Goal: Find specific page/section: Find specific page/section

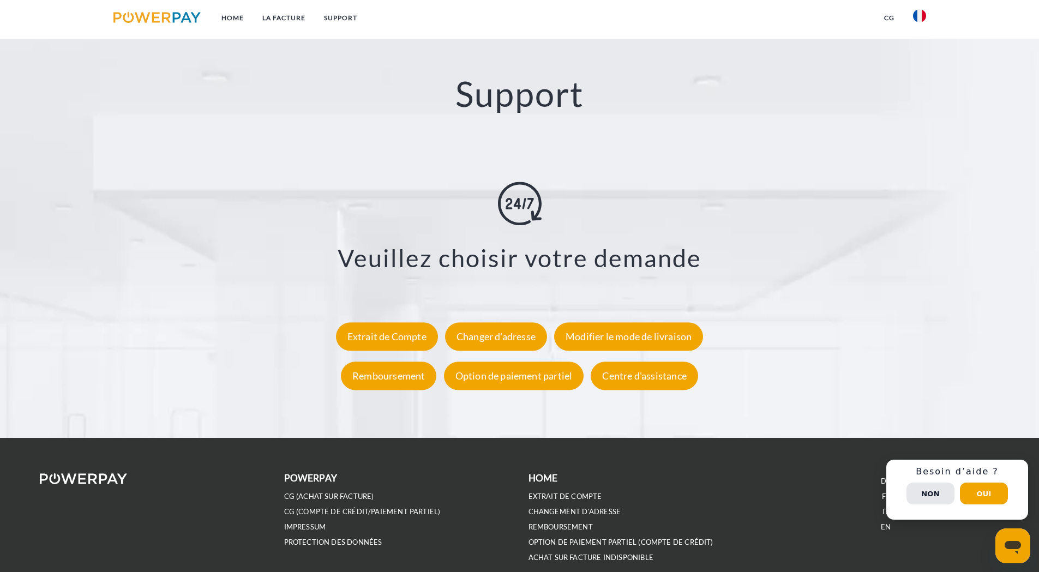
scroll to position [1963, 0]
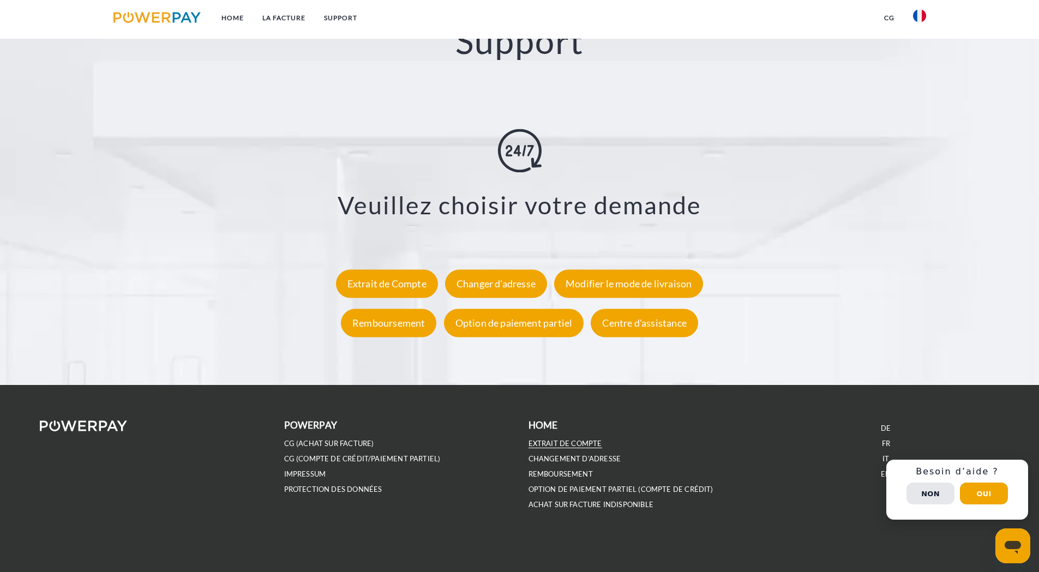
click at [554, 443] on link "EXTRAIT DE COMPTE" at bounding box center [565, 443] width 74 height 9
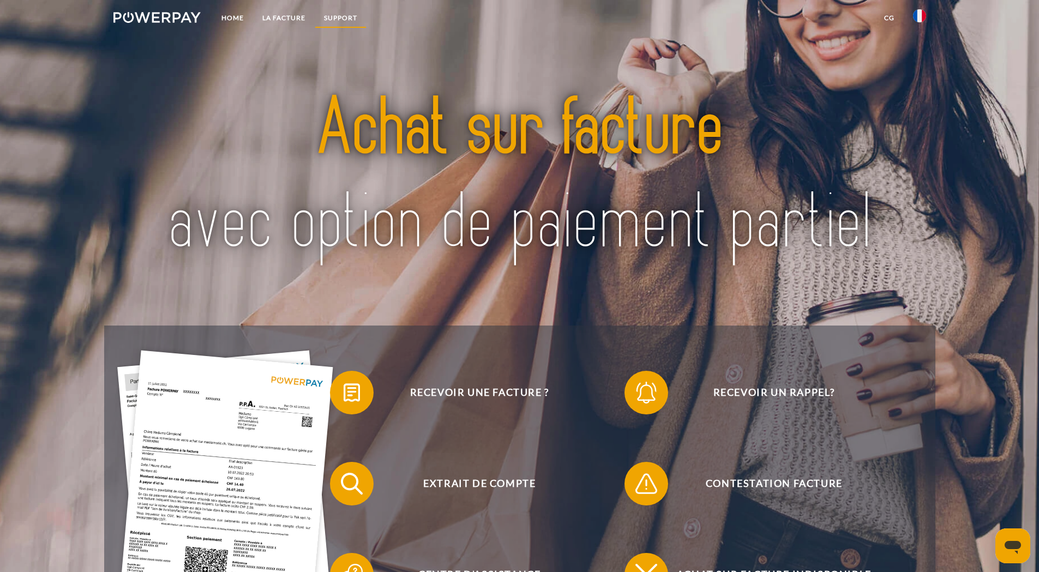
click at [350, 18] on link "Support" at bounding box center [341, 18] width 52 height 20
